Goal: Task Accomplishment & Management: Use online tool/utility

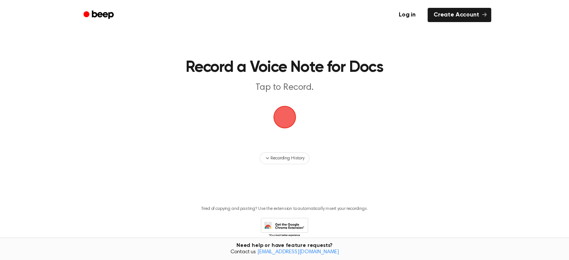
click at [283, 118] on span "button" at bounding box center [285, 117] width 24 height 24
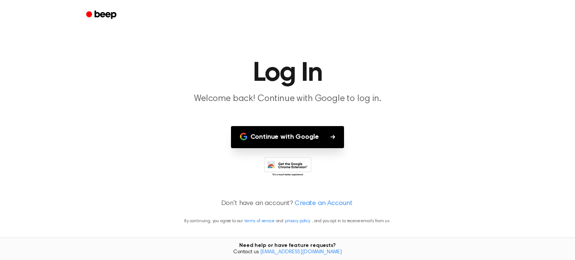
click at [284, 137] on button "Continue with Google" at bounding box center [287, 137] width 113 height 22
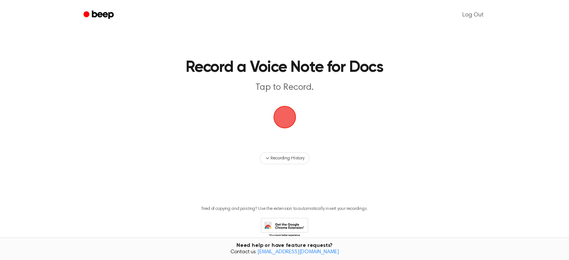
click at [278, 114] on span "button" at bounding box center [284, 117] width 23 height 23
click at [288, 121] on span "button" at bounding box center [285, 117] width 24 height 24
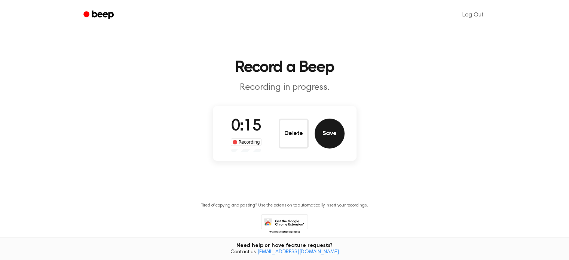
click at [339, 134] on button "Save" at bounding box center [330, 134] width 30 height 30
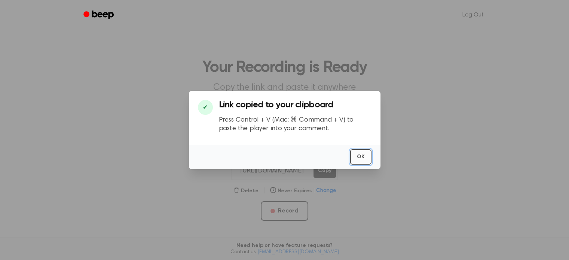
click at [359, 158] on button "OK" at bounding box center [360, 156] width 21 height 15
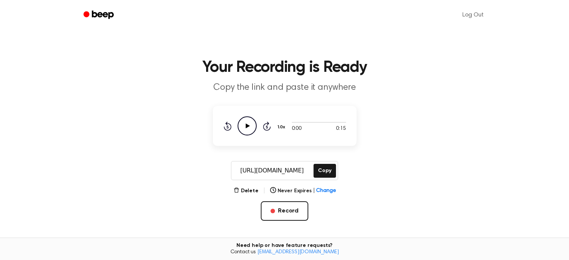
click at [248, 128] on icon "Play Audio" at bounding box center [247, 125] width 19 height 19
click at [227, 126] on icon "Rewind 5 seconds" at bounding box center [227, 126] width 8 height 10
click at [415, 148] on main "Your Recording is Ready Copy the link and paste it anywhere 0:00 0:15 1.0x Rewi…" at bounding box center [284, 179] width 569 height 358
click at [322, 170] on button "Copy" at bounding box center [325, 171] width 22 height 14
drag, startPoint x: 303, startPoint y: 8, endPoint x: 414, endPoint y: 149, distance: 179.4
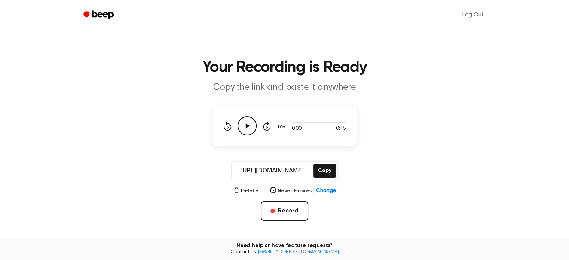
click at [414, 149] on main "Your Recording is Ready Copy the link and paste it anywhere 0:00 0:15 1.0x Rewi…" at bounding box center [284, 179] width 569 height 358
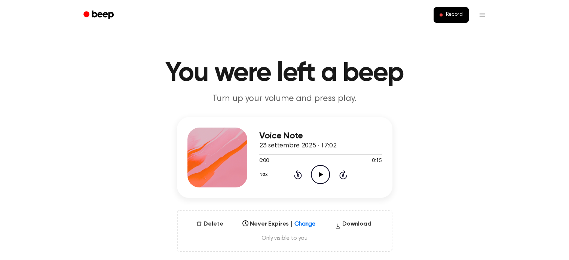
click at [323, 174] on icon at bounding box center [321, 174] width 4 height 5
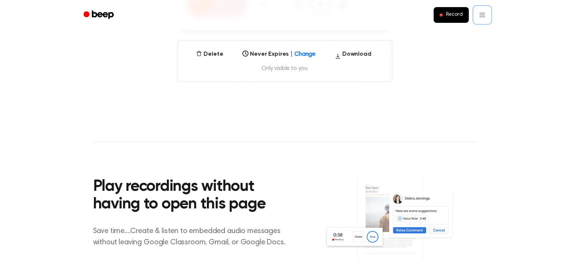
scroll to position [112, 0]
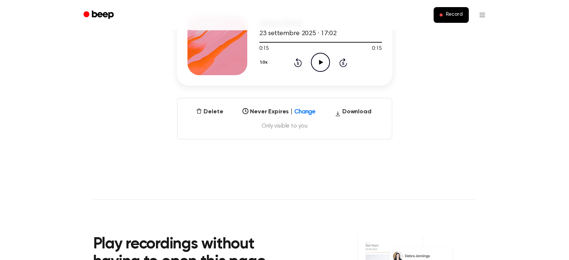
click at [299, 111] on div "Select..." at bounding box center [272, 109] width 64 height 9
click at [206, 140] on main "You were left a beep Turn up your volume and press play. Voice Note 23 settembr…" at bounding box center [284, 128] width 569 height 480
click at [348, 112] on button "Download" at bounding box center [353, 113] width 43 height 12
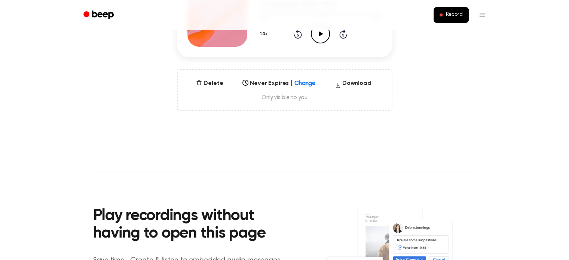
scroll to position [0, 0]
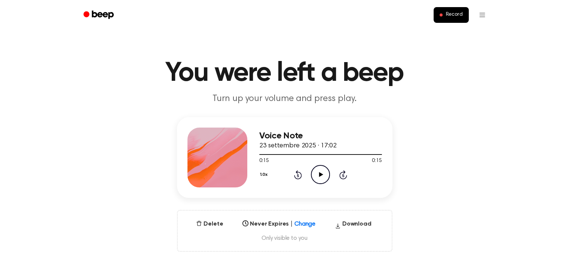
click at [85, 16] on circle "Beep" at bounding box center [86, 14] width 6 height 6
